Goal: Task Accomplishment & Management: Manage account settings

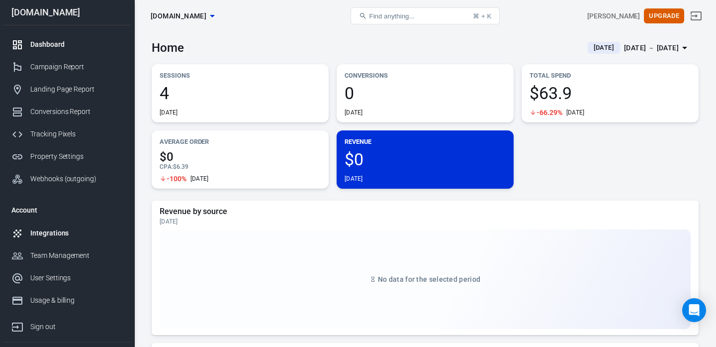
click at [51, 235] on div "Integrations" at bounding box center [76, 233] width 92 height 10
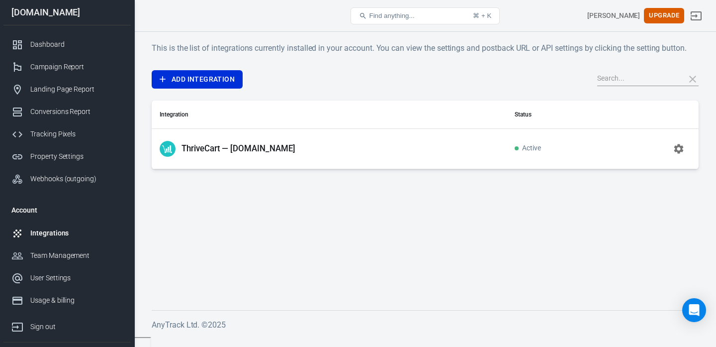
click at [520, 147] on span "Active" at bounding box center [528, 148] width 26 height 8
click at [271, 148] on p "ThriveCart — [DOMAIN_NAME]" at bounding box center [239, 148] width 114 height 10
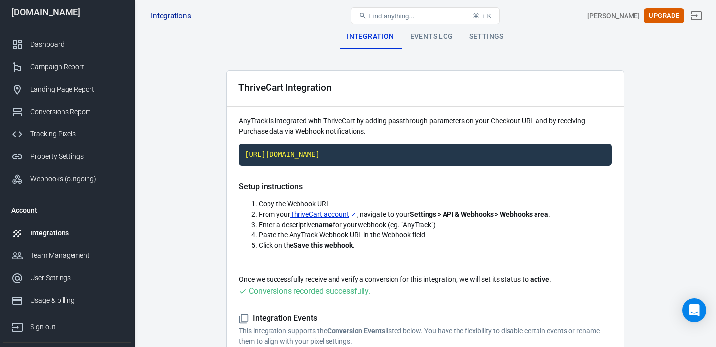
click at [443, 40] on div "Events Log" at bounding box center [431, 37] width 59 height 24
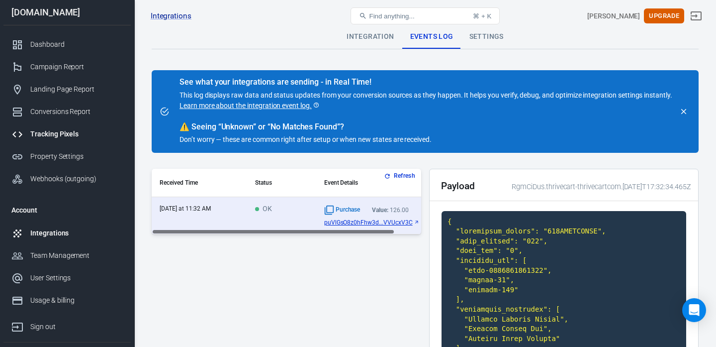
click at [33, 130] on div "Tracking Pixels" at bounding box center [76, 134] width 92 height 10
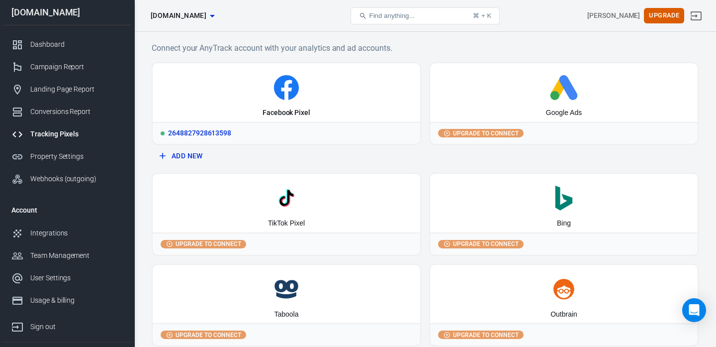
click at [252, 83] on icon at bounding box center [287, 87] width 260 height 25
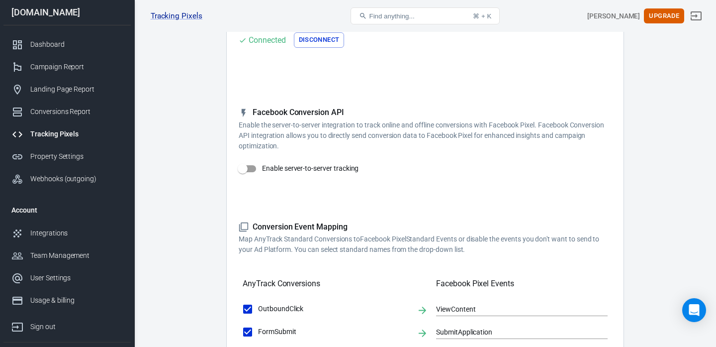
scroll to position [108, 0]
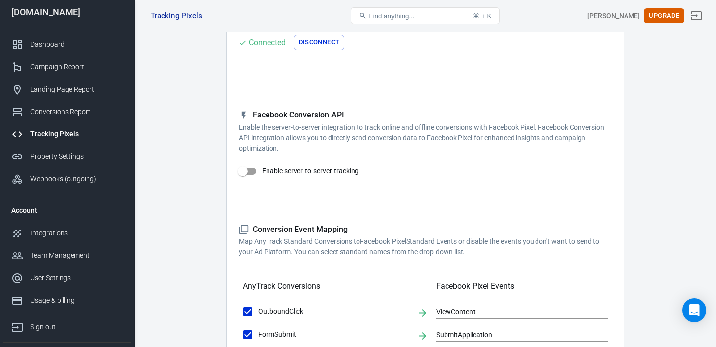
click at [257, 172] on input "Enable server-to-server tracking" at bounding box center [242, 171] width 57 height 19
checkbox input "false"
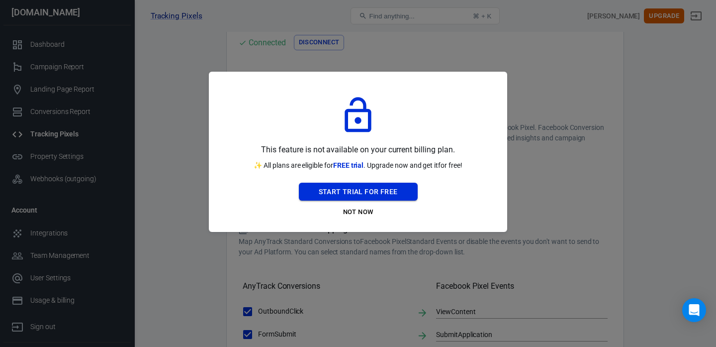
click at [354, 192] on button "Start Trial For Free" at bounding box center [358, 192] width 119 height 18
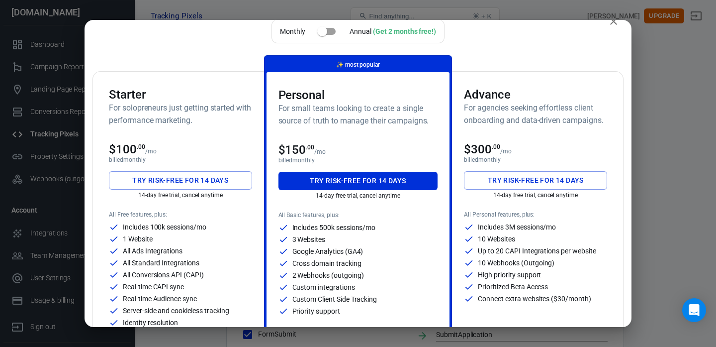
scroll to position [14, 0]
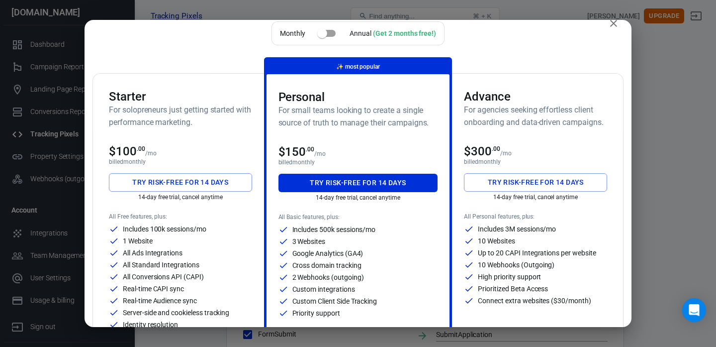
click at [172, 179] on button "Try risk-free for 14 days" at bounding box center [180, 182] width 143 height 18
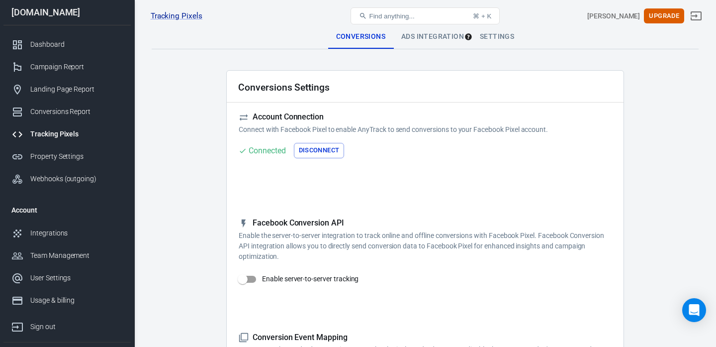
click at [438, 36] on div "Ads Integration" at bounding box center [432, 37] width 79 height 24
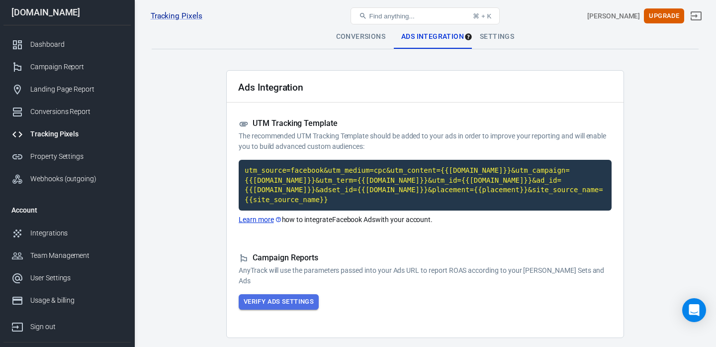
click at [261, 301] on button "Verify Ads Settings" at bounding box center [279, 301] width 80 height 15
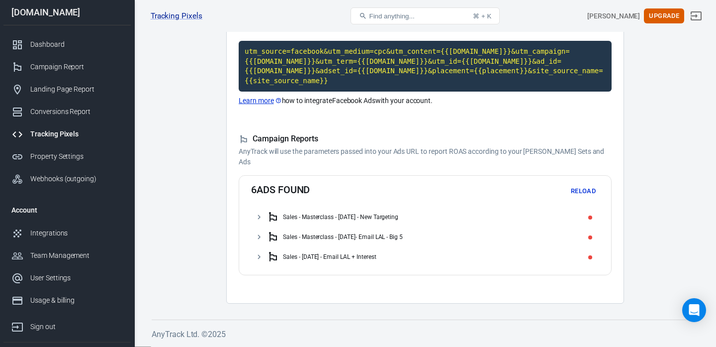
scroll to position [118, 0]
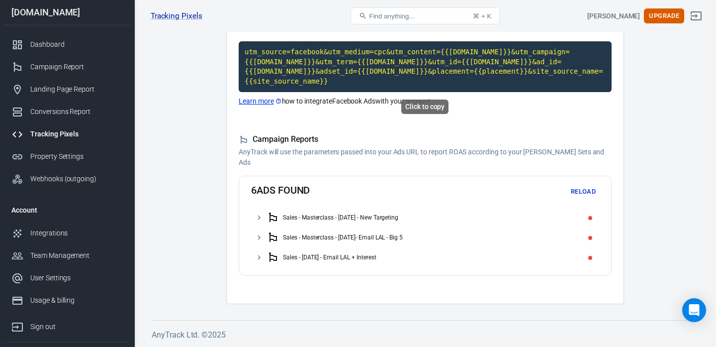
click at [327, 62] on code "utm_source=facebook&utm_medium=cpc&utm_content={{[DOMAIN_NAME]}}&utm_campaign={…" at bounding box center [425, 66] width 373 height 51
click at [585, 189] on button "Reload" at bounding box center [583, 191] width 32 height 15
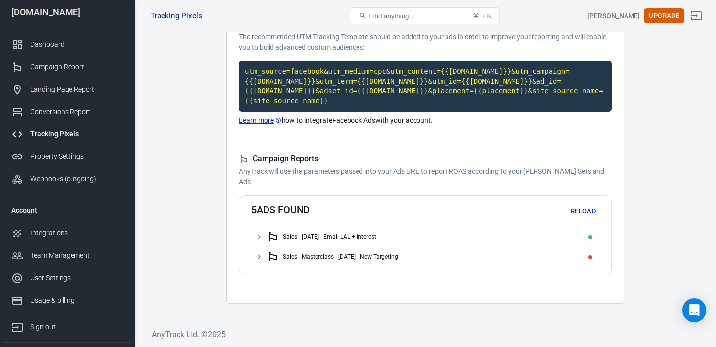
scroll to position [98, 0]
click at [580, 215] on button "Reload" at bounding box center [583, 211] width 32 height 15
click at [265, 158] on h5 "Campaign Reports" at bounding box center [425, 159] width 373 height 10
click at [57, 66] on div "Campaign Report" at bounding box center [76, 67] width 92 height 10
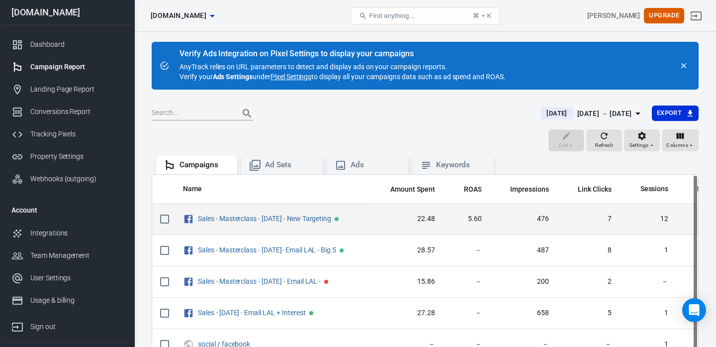
click at [167, 221] on input "scrollable content" at bounding box center [164, 218] width 21 height 21
checkbox input "true"
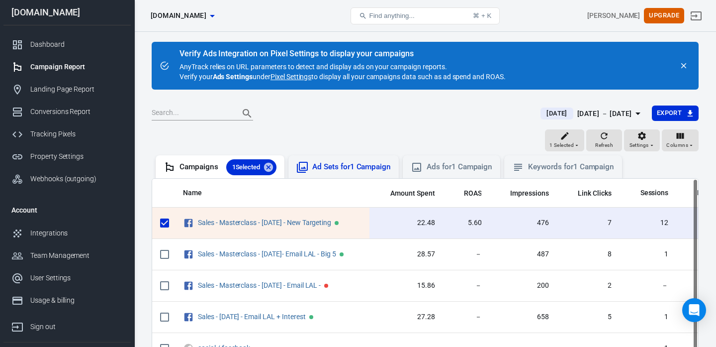
click at [334, 167] on div "Ad Sets for 1 Campaign" at bounding box center [351, 167] width 79 height 10
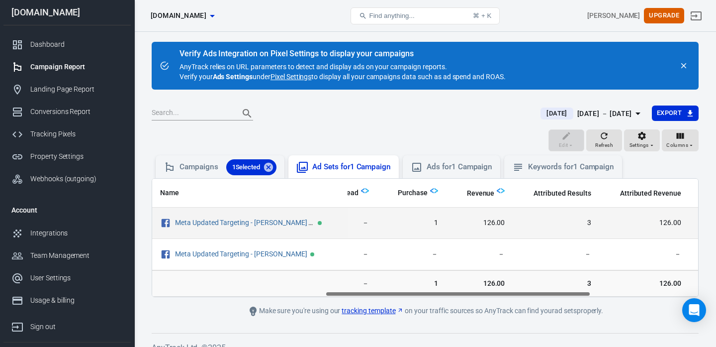
scroll to position [0, 357]
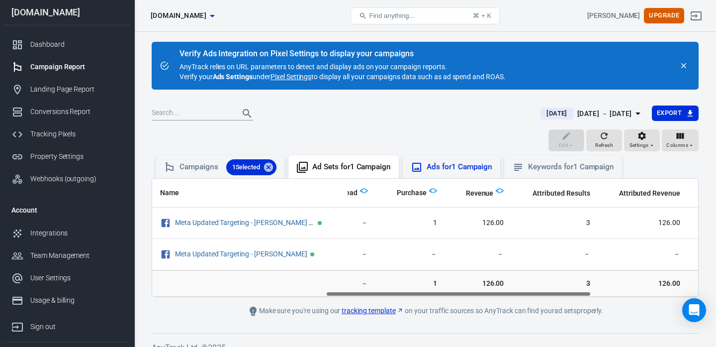
click at [457, 175] on div "Ads for 1 Campaign" at bounding box center [451, 166] width 97 height 23
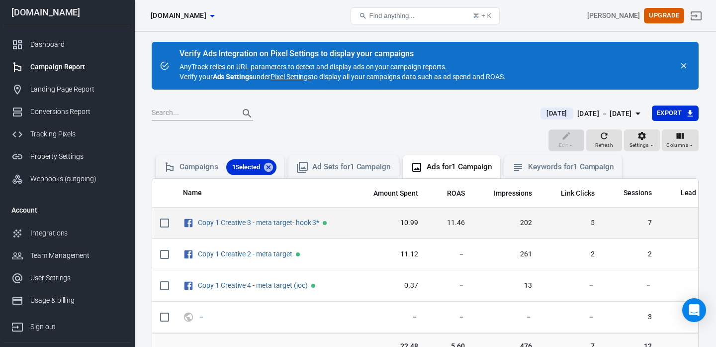
click at [166, 222] on input "scrollable content" at bounding box center [164, 222] width 21 height 21
checkbox input "true"
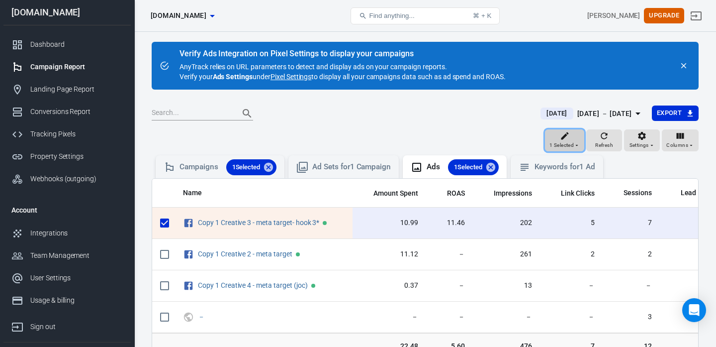
click at [568, 138] on icon "button" at bounding box center [565, 136] width 10 height 10
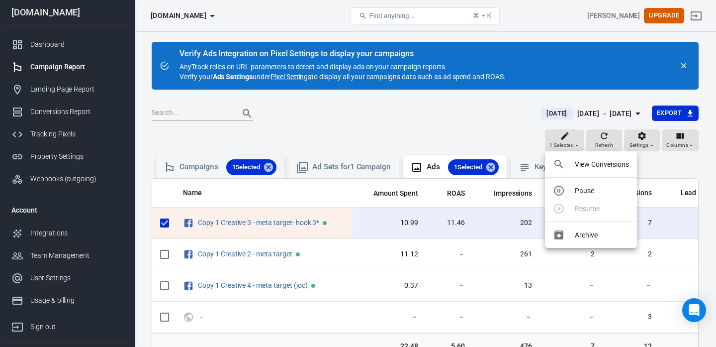
click at [397, 145] on div at bounding box center [358, 173] width 716 height 347
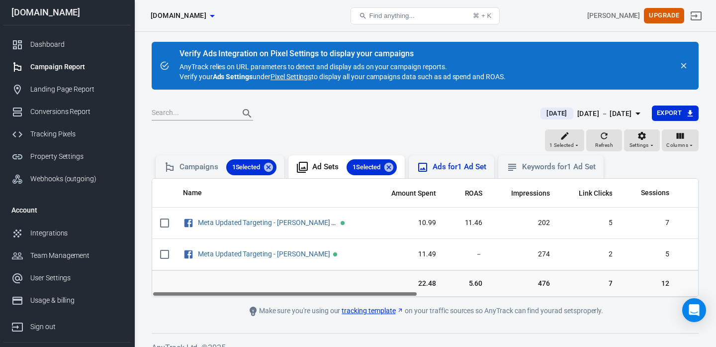
click at [474, 163] on div "Ads for 1 Ad Set" at bounding box center [459, 167] width 53 height 10
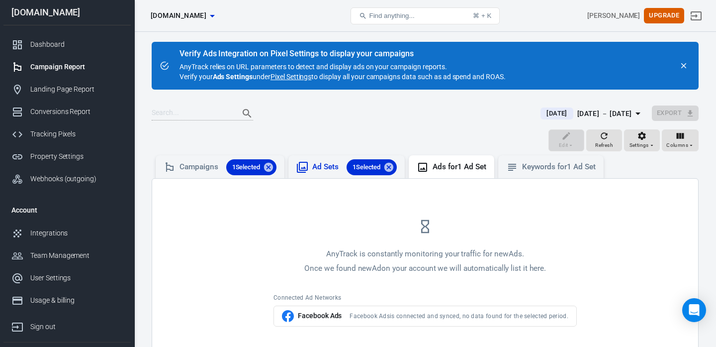
click at [320, 166] on div "Ad Sets 1 Selected" at bounding box center [354, 167] width 85 height 16
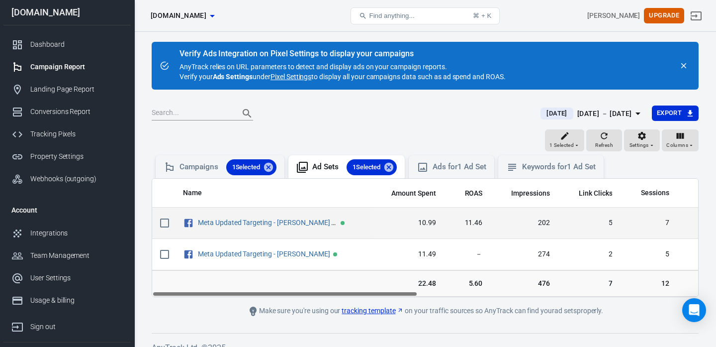
click at [165, 226] on input "scrollable content" at bounding box center [164, 222] width 21 height 21
checkbox input "true"
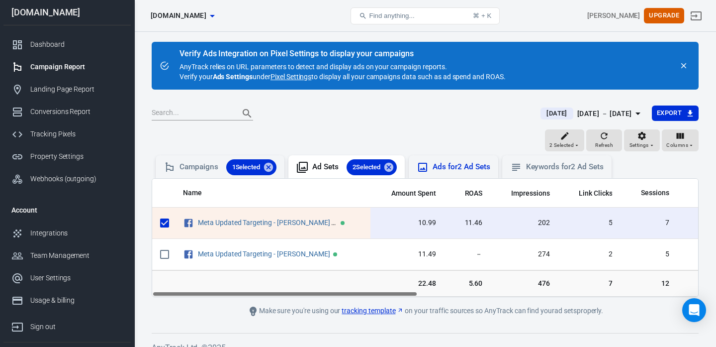
click at [458, 159] on div "Ads for 2 Ad Sets" at bounding box center [453, 166] width 89 height 23
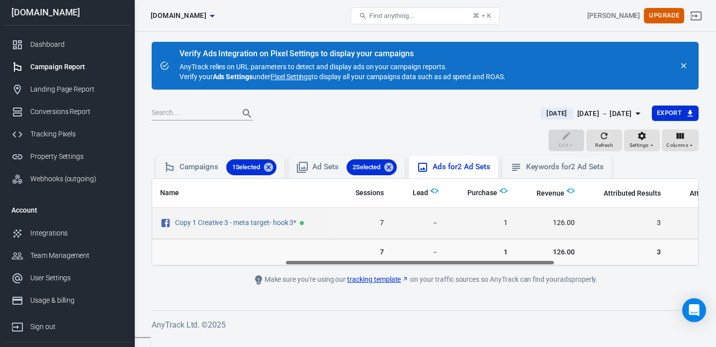
scroll to position [0, 272]
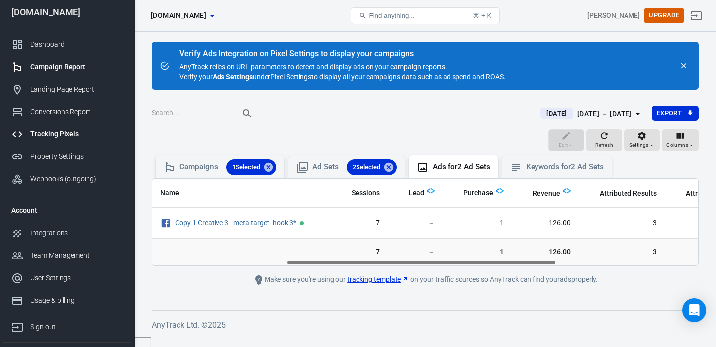
click at [62, 133] on div "Tracking Pixels" at bounding box center [76, 134] width 92 height 10
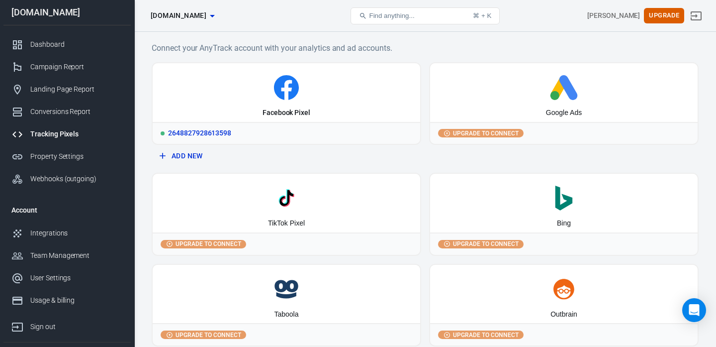
click at [235, 109] on div "Facebook Pixel" at bounding box center [287, 92] width 268 height 59
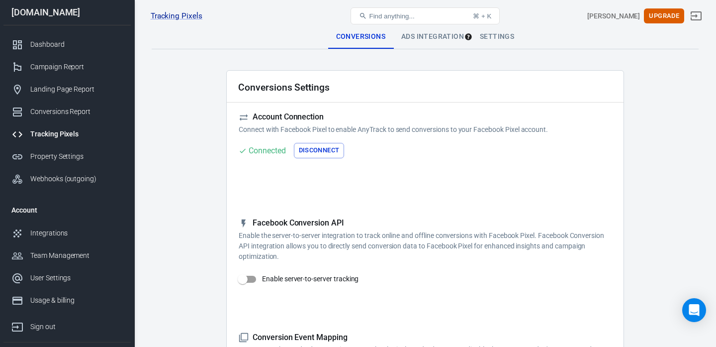
click at [448, 37] on div "Ads Integration" at bounding box center [432, 37] width 79 height 24
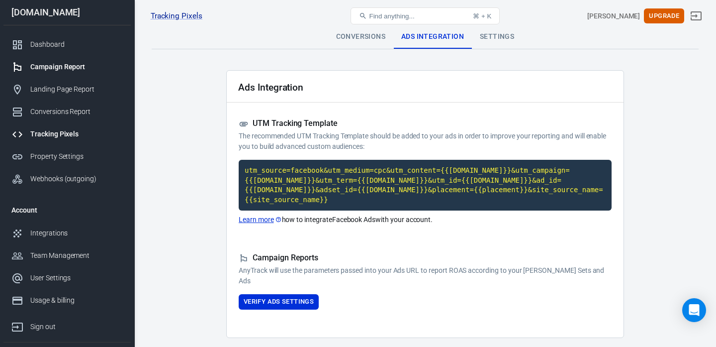
click at [61, 70] on div "Campaign Report" at bounding box center [76, 67] width 92 height 10
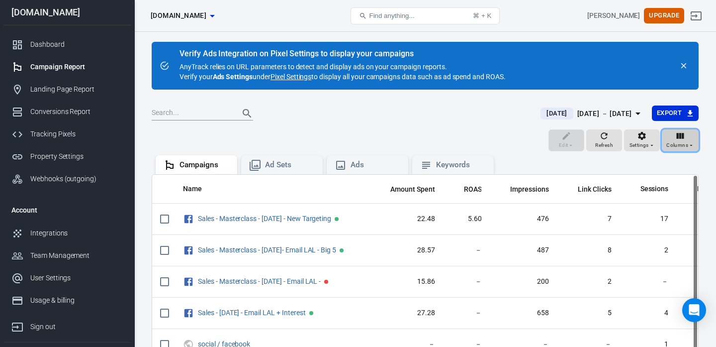
click at [688, 141] on span "Columns" at bounding box center [677, 145] width 22 height 9
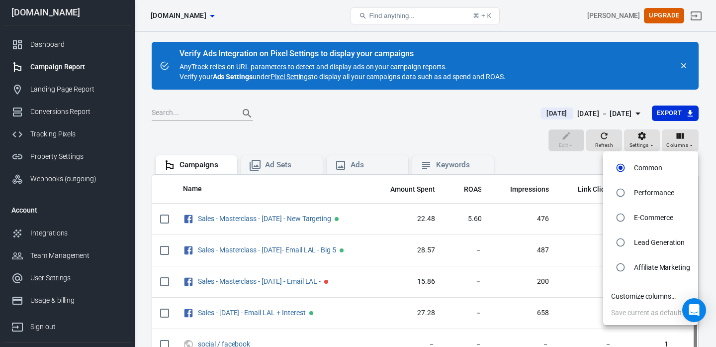
click at [645, 297] on li "Customize columns…" at bounding box center [650, 296] width 95 height 16
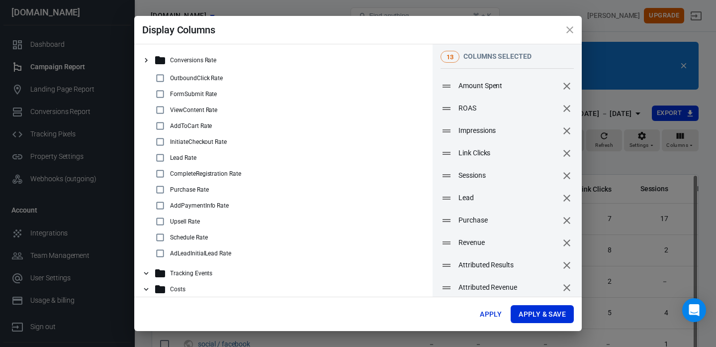
click at [176, 286] on p "Costs" at bounding box center [177, 288] width 15 height 7
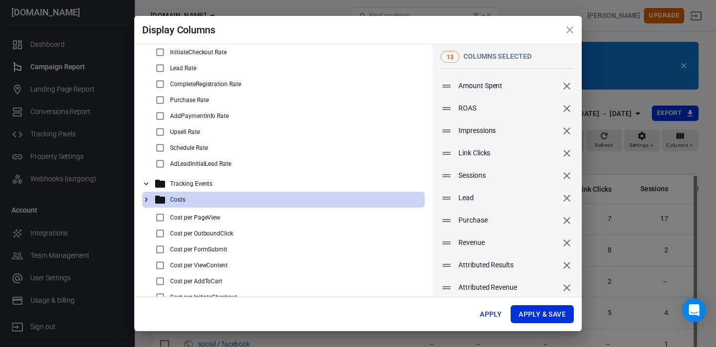
scroll to position [141, 0]
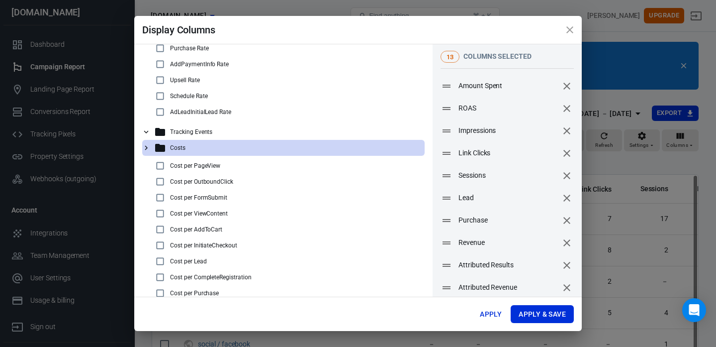
click at [229, 291] on div "Cost per Purchase" at bounding box center [287, 293] width 267 height 12
checkbox input "true"
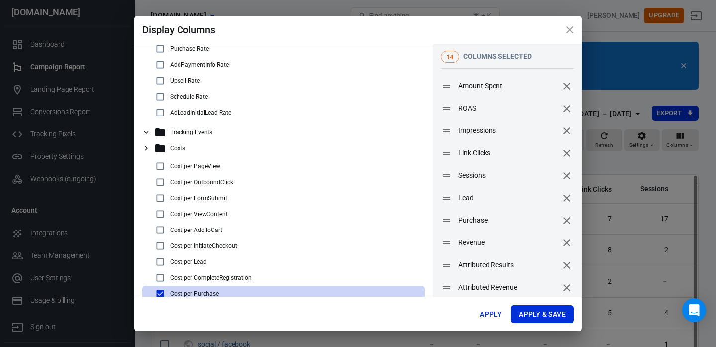
scroll to position [91, 0]
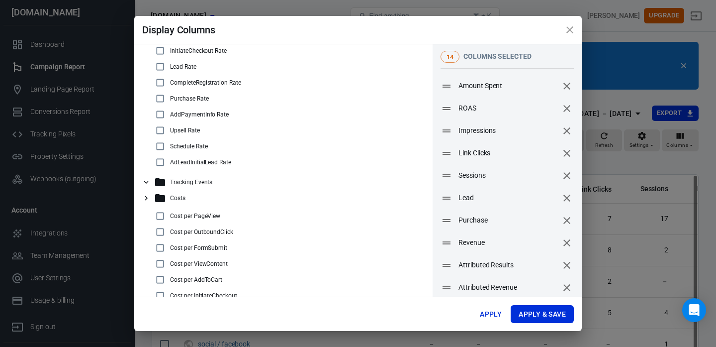
click at [198, 181] on p "Tracking Events" at bounding box center [191, 182] width 42 height 7
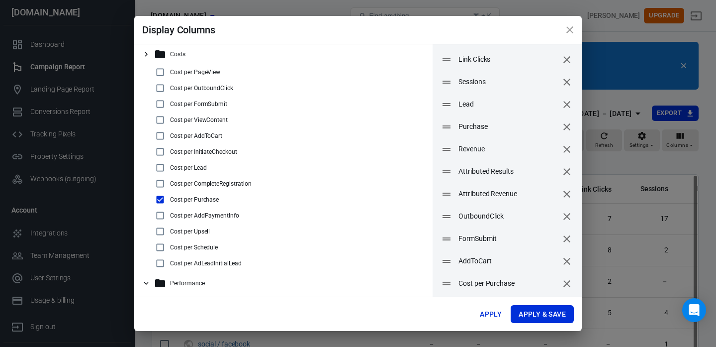
scroll to position [96, 0]
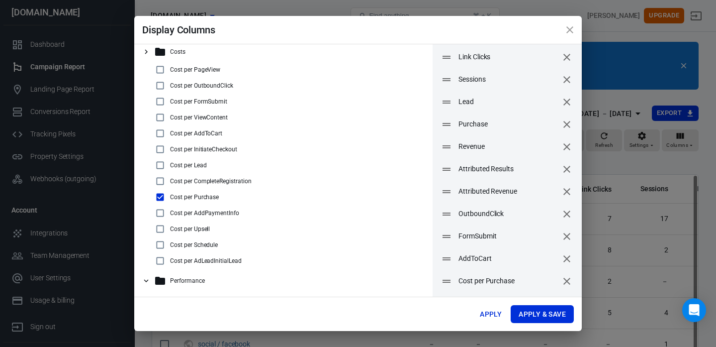
click at [204, 279] on div "Performance" at bounding box center [287, 281] width 267 height 12
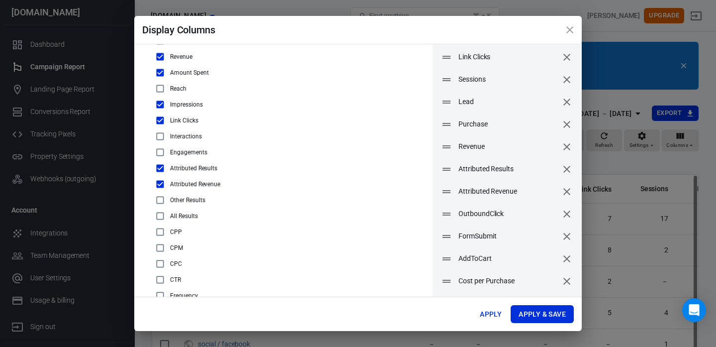
scroll to position [560, 0]
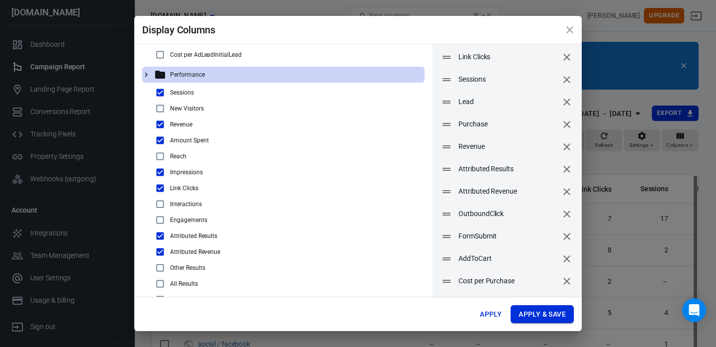
click at [520, 310] on button "Apply & Save" at bounding box center [542, 314] width 63 height 18
radio input "false"
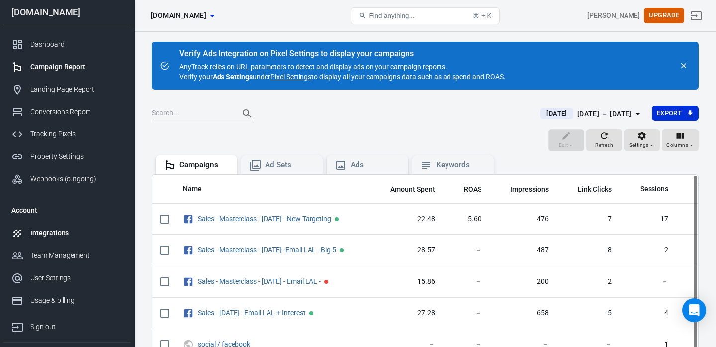
click at [55, 234] on div "Integrations" at bounding box center [76, 233] width 92 height 10
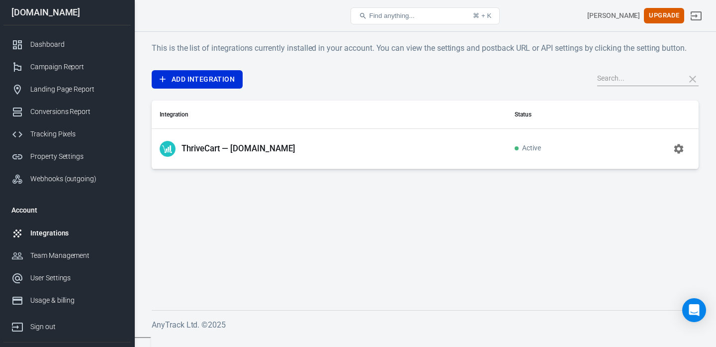
click at [239, 145] on p "ThriveCart — [DOMAIN_NAME]" at bounding box center [239, 148] width 114 height 10
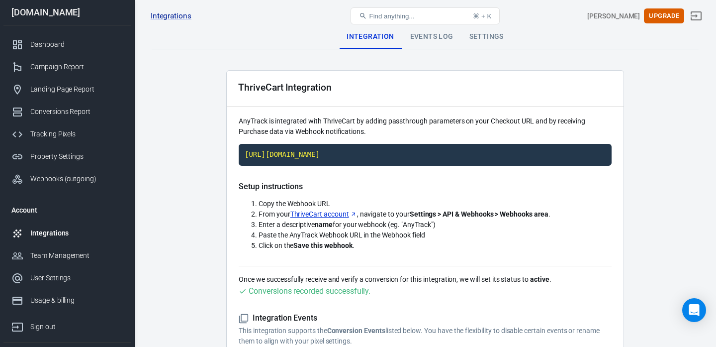
click at [440, 34] on div "Events Log" at bounding box center [431, 37] width 59 height 24
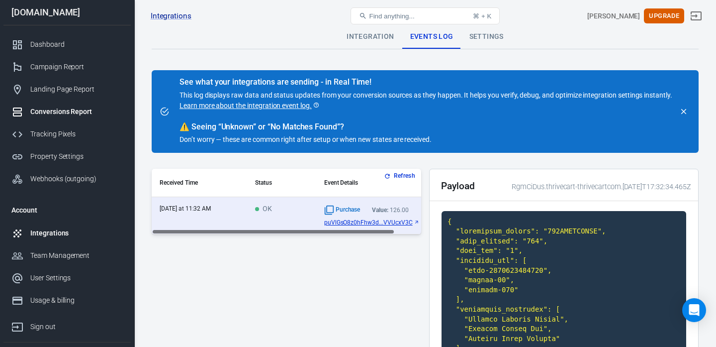
click at [59, 107] on div "Conversions Report" at bounding box center [76, 111] width 92 height 10
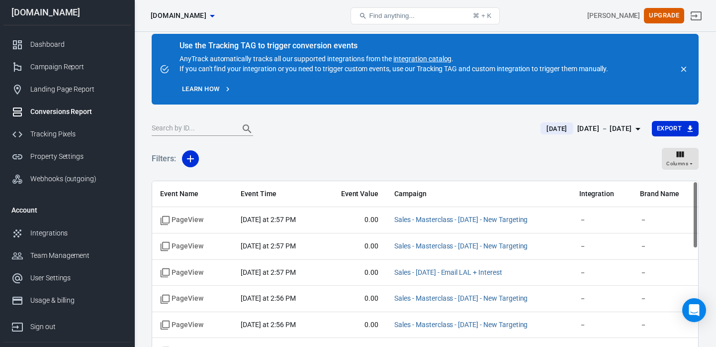
scroll to position [9, 0]
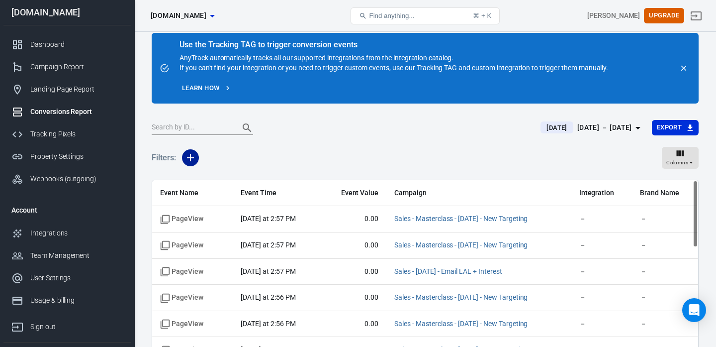
click at [190, 158] on icon "button" at bounding box center [190, 157] width 7 height 7
click at [210, 178] on li "Event Name" at bounding box center [216, 179] width 68 height 18
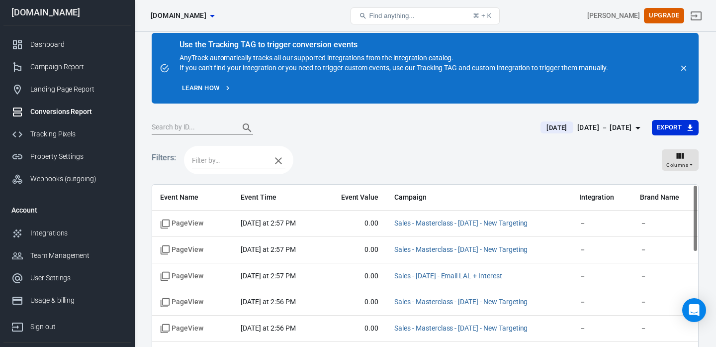
click at [239, 163] on input "text" at bounding box center [229, 160] width 74 height 12
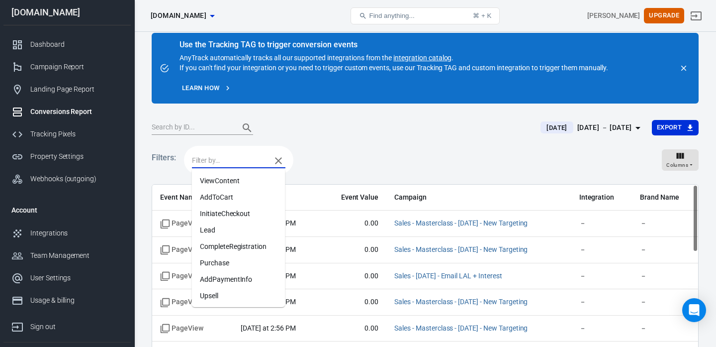
scroll to position [48, 0]
click at [222, 264] on li "Purchase" at bounding box center [238, 263] width 93 height 16
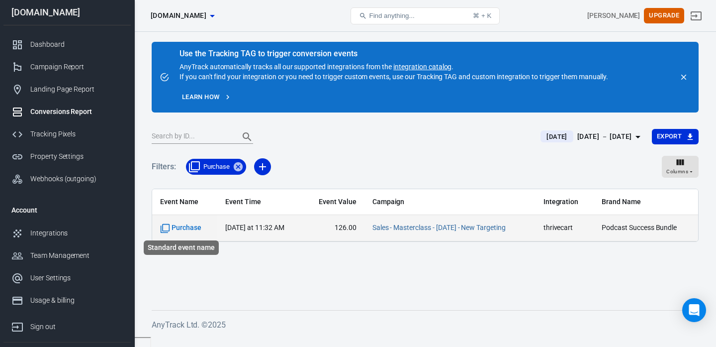
click at [190, 226] on span "Purchase" at bounding box center [180, 228] width 41 height 10
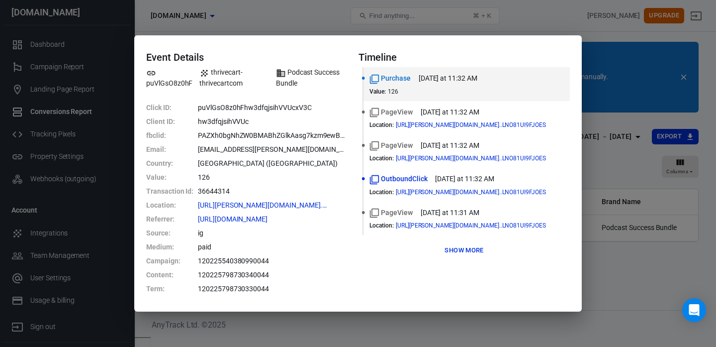
click at [472, 248] on button "Show more" at bounding box center [464, 250] width 44 height 15
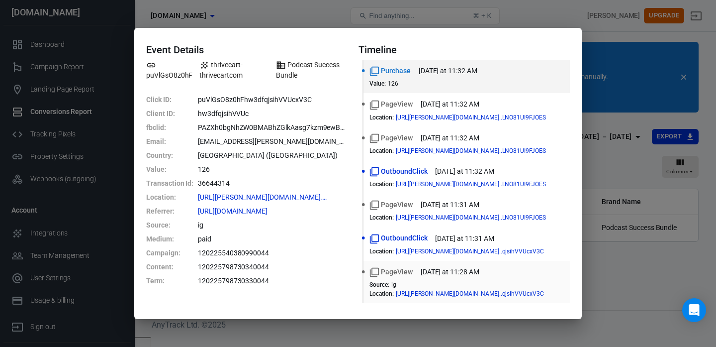
click at [447, 290] on dd "[URL][PERSON_NAME][DOMAIN_NAME]..qjsihVVUcxV3C" at bounding box center [479, 293] width 166 height 7
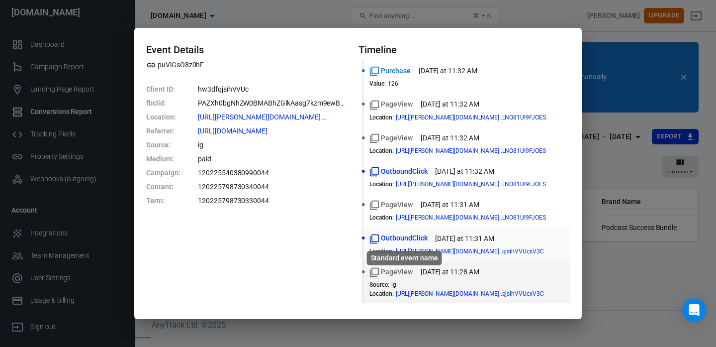
click at [411, 241] on span "OutboundClick" at bounding box center [399, 238] width 58 height 10
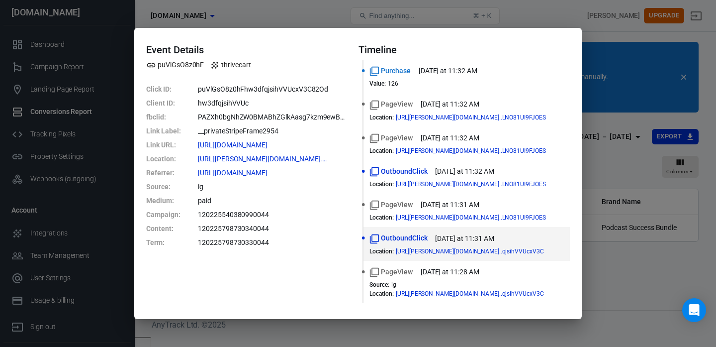
click at [233, 17] on div "Event Details puVlGsO8z0hF thrivecart Click ID : puVlGsO8z0hFhw3dfqjsihVVUcxV3C…" at bounding box center [358, 173] width 716 height 347
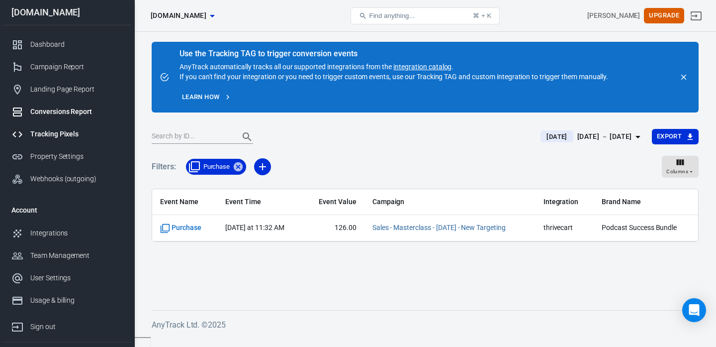
click at [64, 128] on link "Tracking Pixels" at bounding box center [66, 134] width 127 height 22
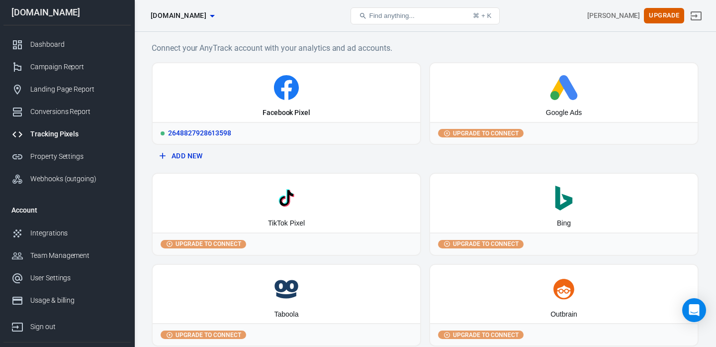
click at [286, 86] on icon at bounding box center [286, 90] width 10 height 20
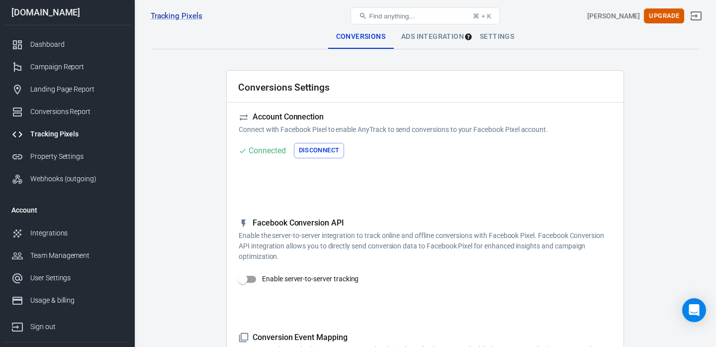
click at [417, 40] on div "Ads Integration" at bounding box center [432, 37] width 79 height 24
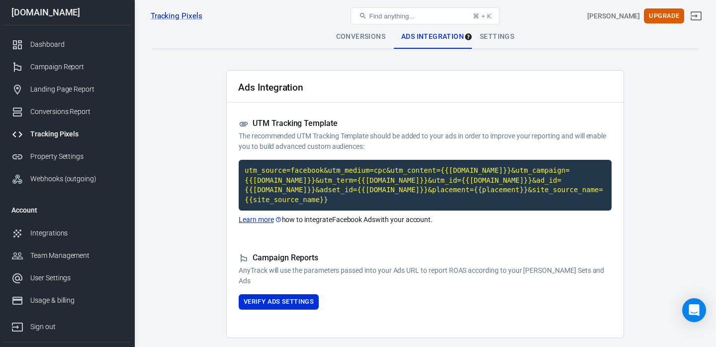
click at [367, 39] on div "Conversions" at bounding box center [360, 37] width 65 height 24
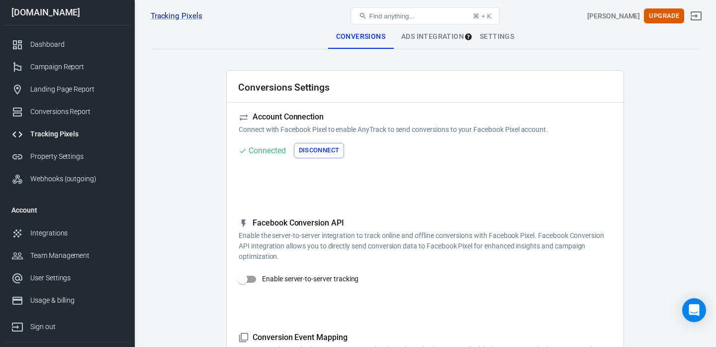
click at [252, 276] on input "Enable server-to-server tracking" at bounding box center [242, 279] width 57 height 19
checkbox input "false"
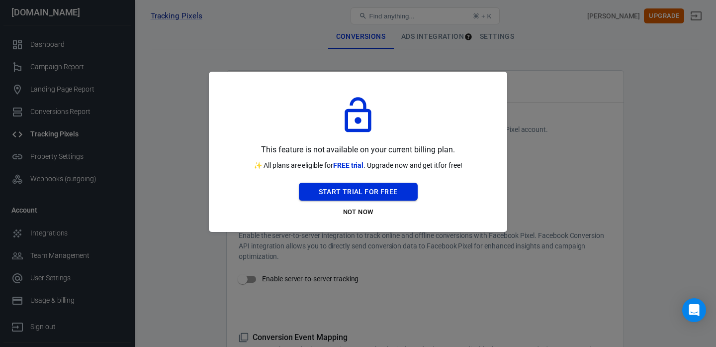
click at [384, 190] on button "Start Trial For Free" at bounding box center [358, 192] width 119 height 18
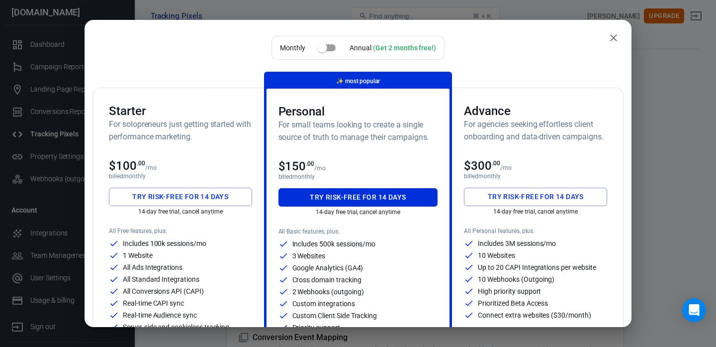
click at [207, 196] on button "Try risk-free for 14 days" at bounding box center [180, 196] width 143 height 18
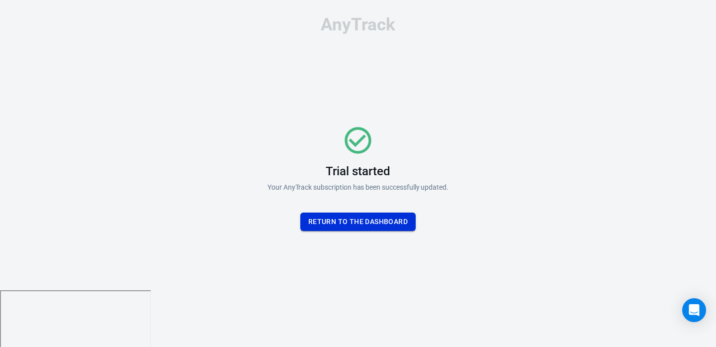
click at [387, 226] on button "Return To the dashboard" at bounding box center [357, 221] width 115 height 18
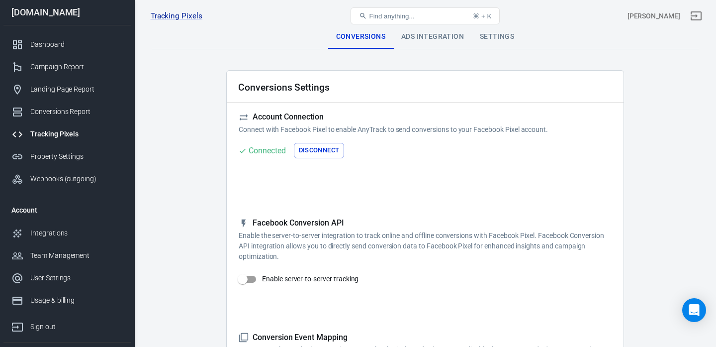
scroll to position [37, 0]
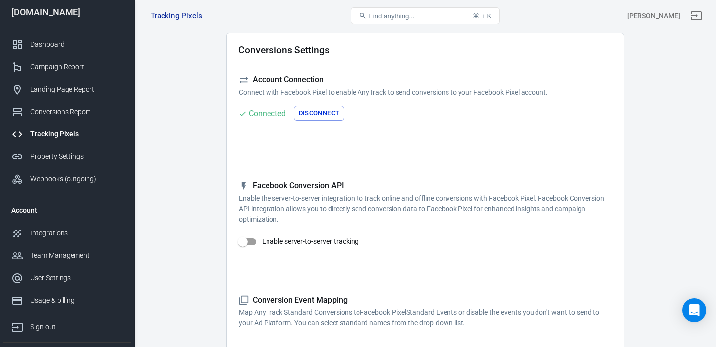
click at [254, 241] on input "Enable server-to-server tracking" at bounding box center [242, 241] width 57 height 19
checkbox input "true"
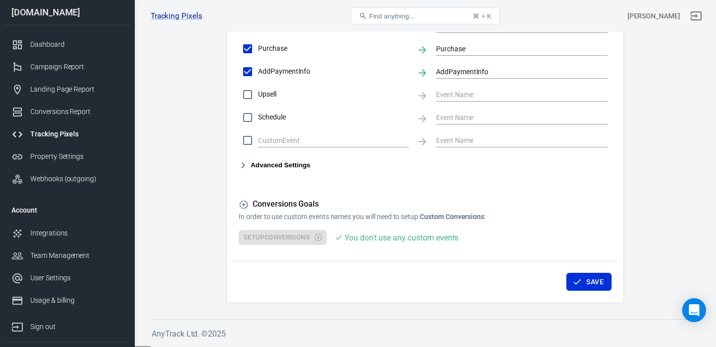
scroll to position [566, 0]
click at [588, 285] on button "Save" at bounding box center [588, 282] width 45 height 18
click at [55, 139] on div "Tracking Pixels" at bounding box center [76, 134] width 92 height 10
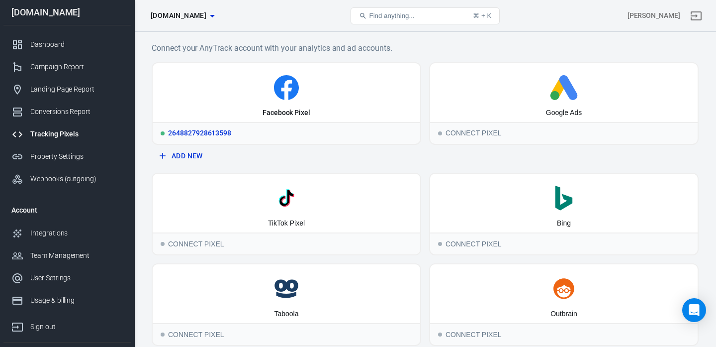
click at [227, 90] on icon at bounding box center [287, 87] width 260 height 25
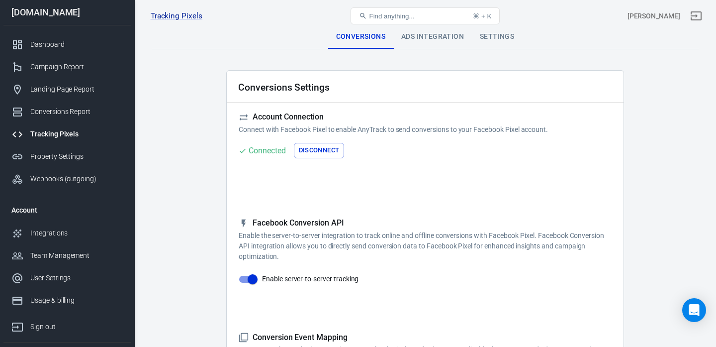
click at [433, 39] on div "Ads Integration" at bounding box center [432, 37] width 79 height 24
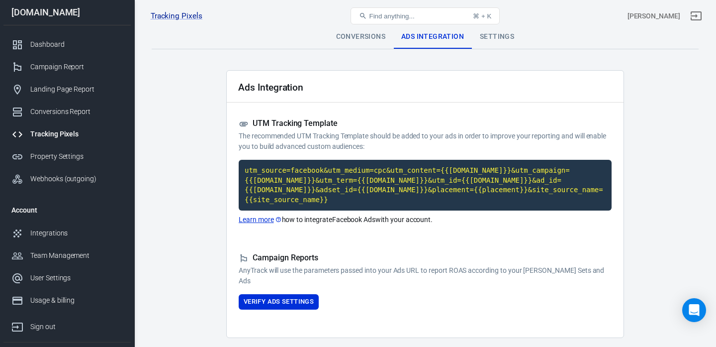
scroll to position [34, 0]
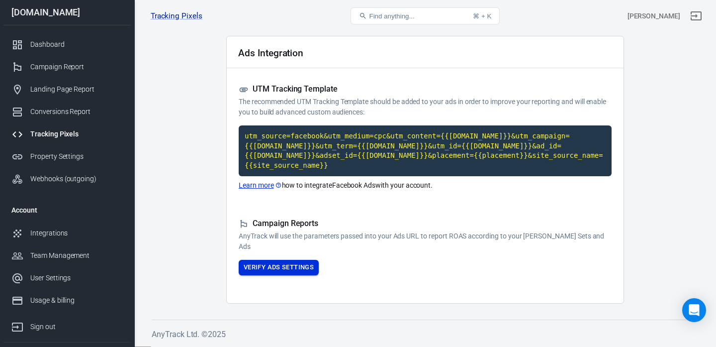
click at [278, 264] on button "Verify Ads Settings" at bounding box center [279, 267] width 80 height 15
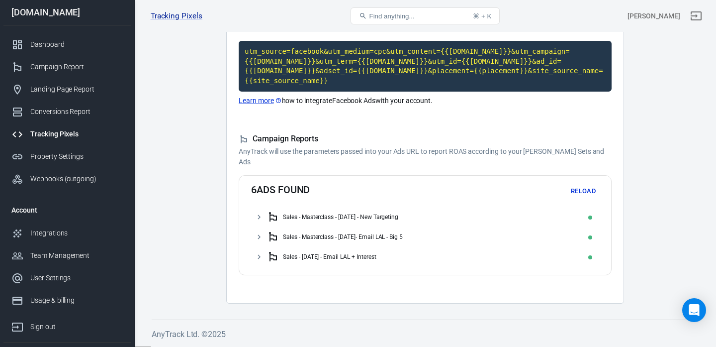
scroll to position [119, 0]
click at [76, 46] on div "Dashboard" at bounding box center [76, 44] width 92 height 10
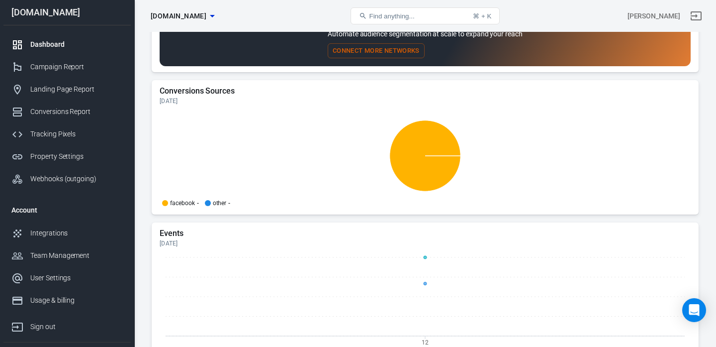
scroll to position [1092, 0]
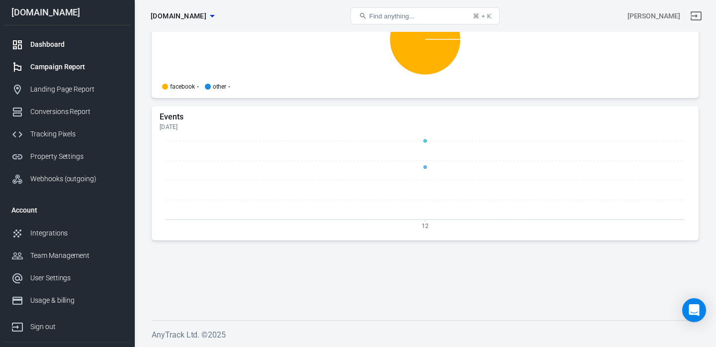
click at [64, 64] on div "Campaign Report" at bounding box center [76, 67] width 92 height 10
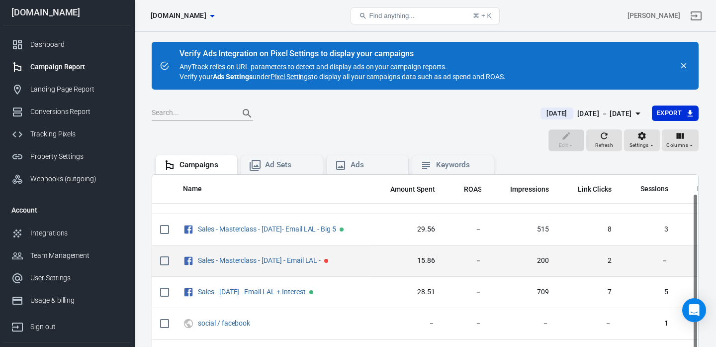
scroll to position [20, 0]
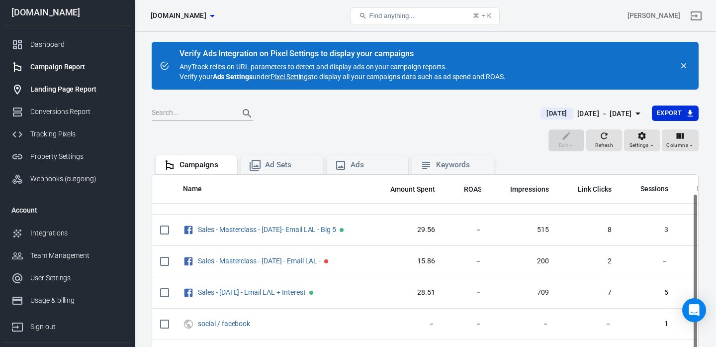
click at [80, 93] on div "Landing Page Report" at bounding box center [76, 89] width 92 height 10
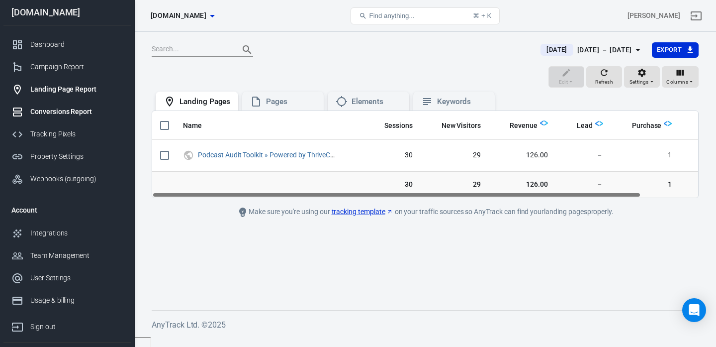
click at [72, 118] on link "Conversions Report" at bounding box center [66, 111] width 127 height 22
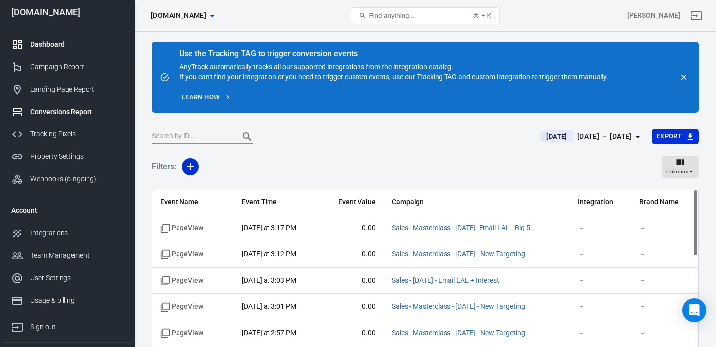
click at [57, 46] on div "Dashboard" at bounding box center [76, 44] width 92 height 10
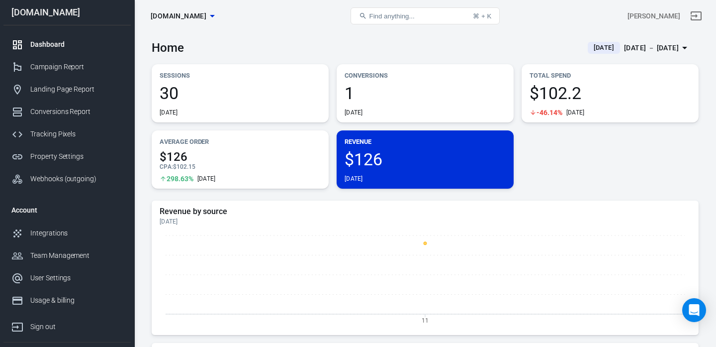
click at [68, 41] on div "Dashboard" at bounding box center [76, 44] width 92 height 10
click at [647, 42] on div "[DATE] － [DATE]" at bounding box center [651, 48] width 55 height 12
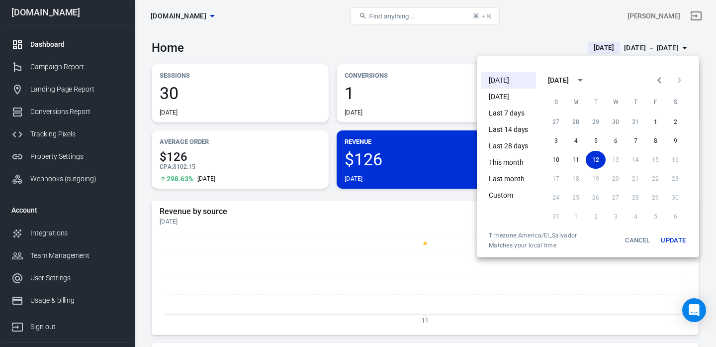
click at [501, 35] on div at bounding box center [358, 173] width 716 height 347
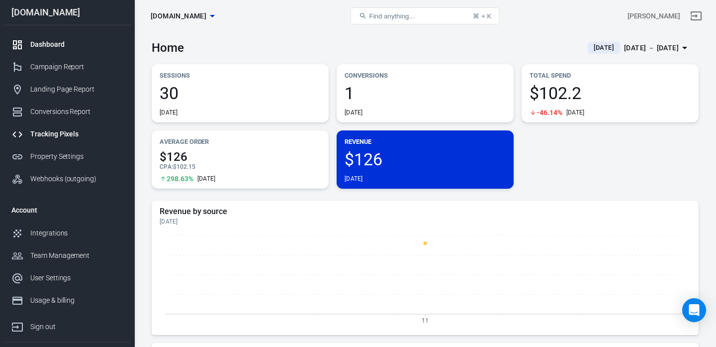
click at [67, 127] on link "Tracking Pixels" at bounding box center [66, 134] width 127 height 22
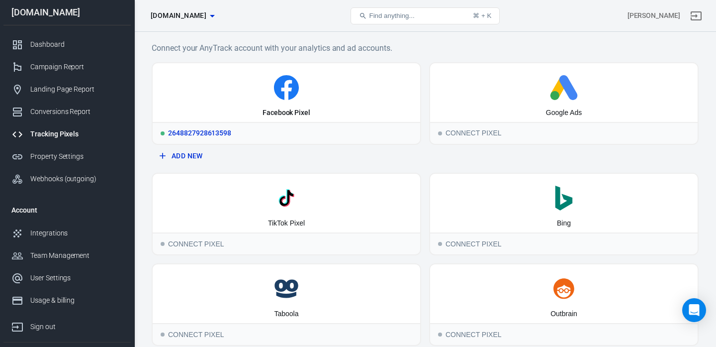
click at [239, 79] on icon at bounding box center [287, 87] width 260 height 25
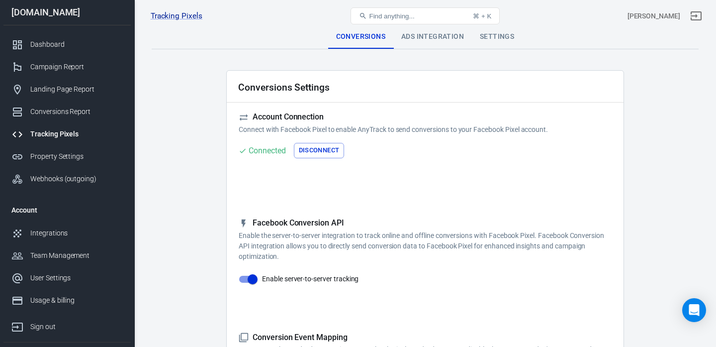
click at [418, 39] on div "Ads Integration" at bounding box center [432, 37] width 79 height 24
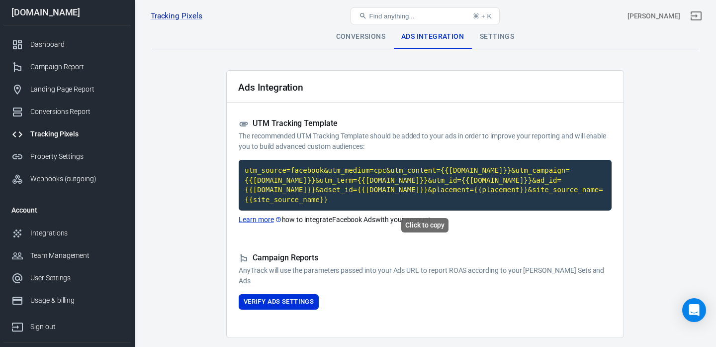
click at [360, 175] on code "utm_source=facebook&utm_medium=cpc&utm_content={{[DOMAIN_NAME]}}&utm_campaign={…" at bounding box center [425, 185] width 373 height 51
